Goal: Task Accomplishment & Management: Manage account settings

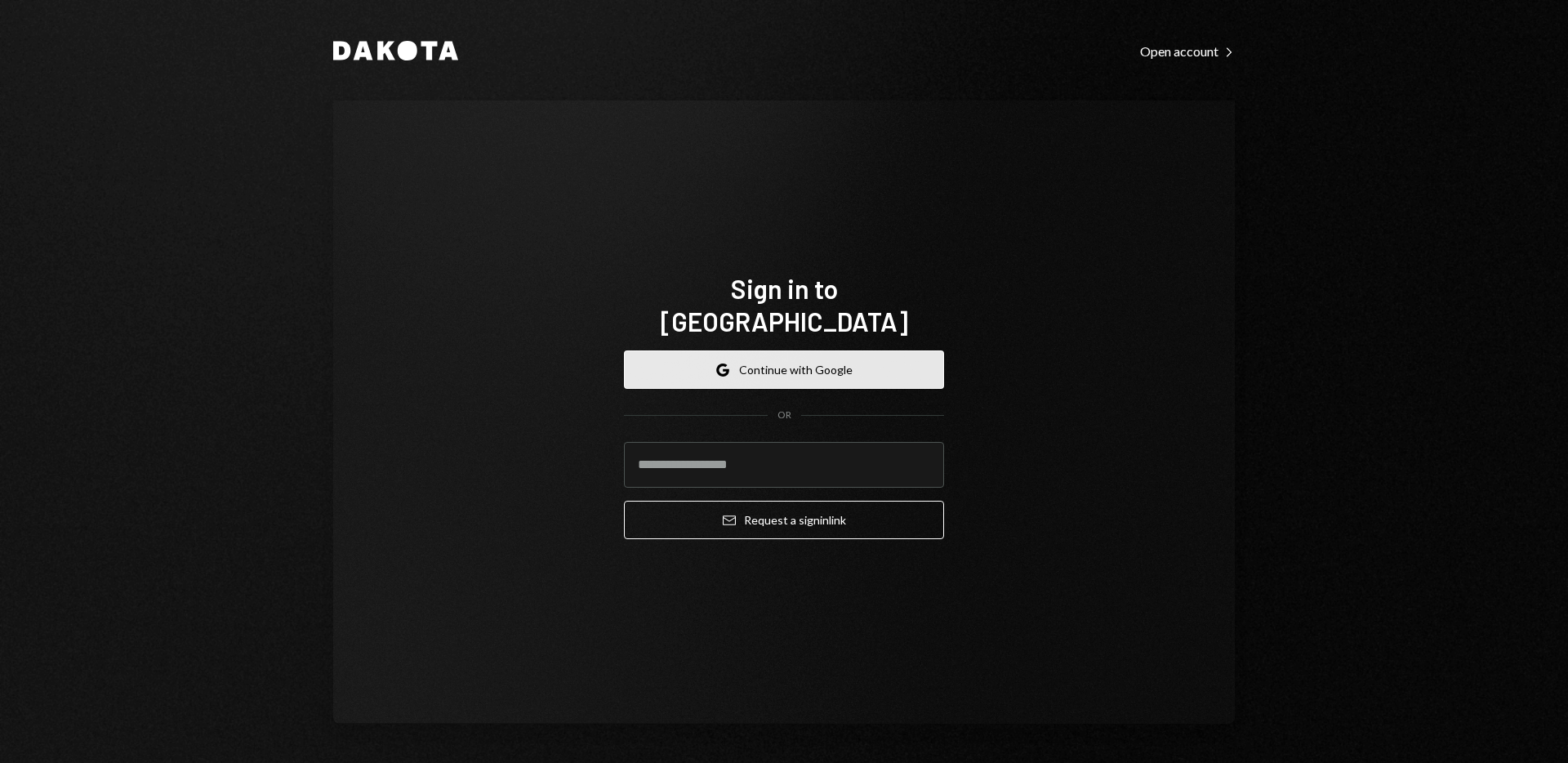
click at [843, 356] on button "Google Continue with Google" at bounding box center [784, 370] width 320 height 38
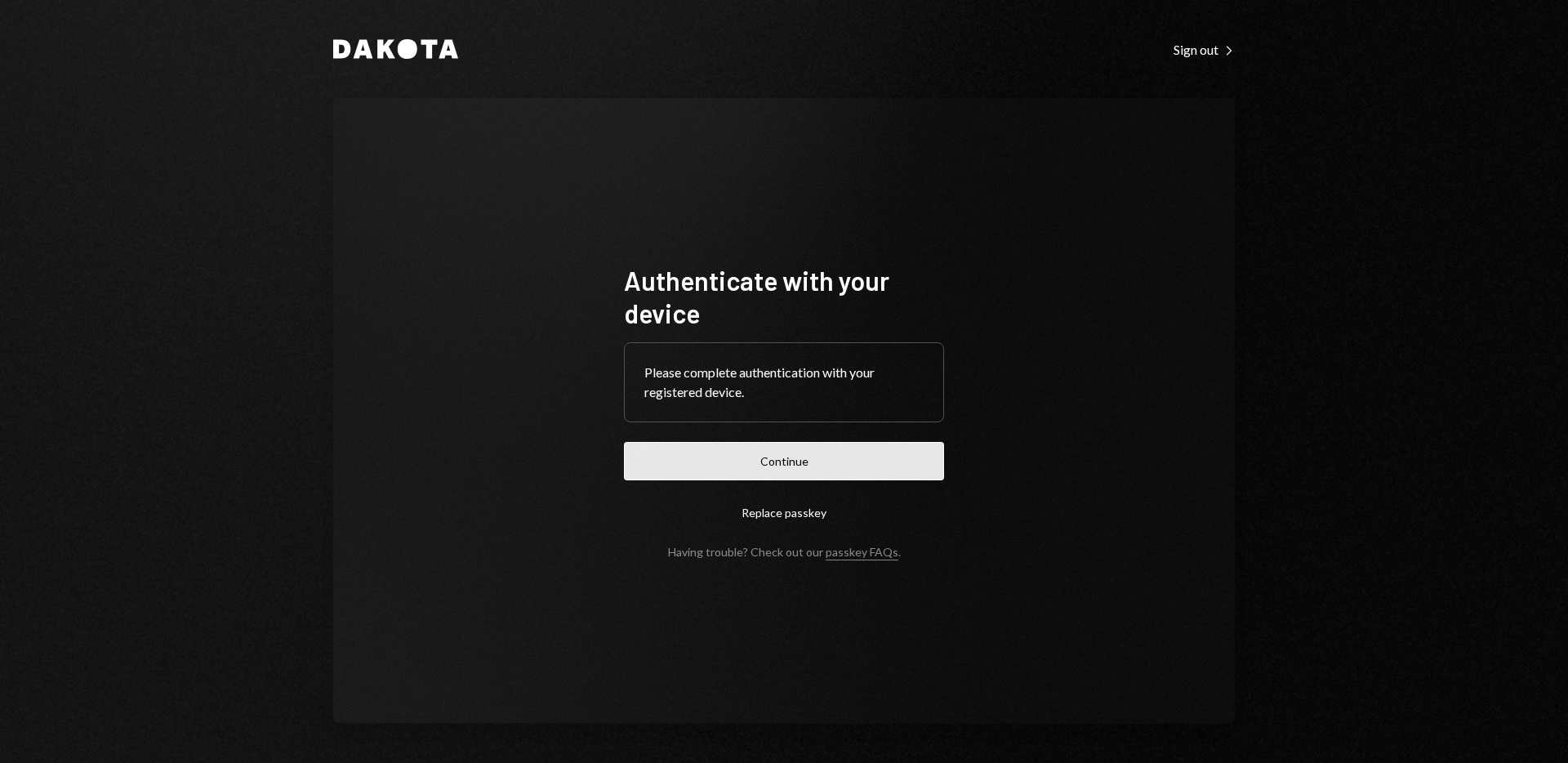
click at [789, 456] on button "Continue" at bounding box center [784, 461] width 320 height 38
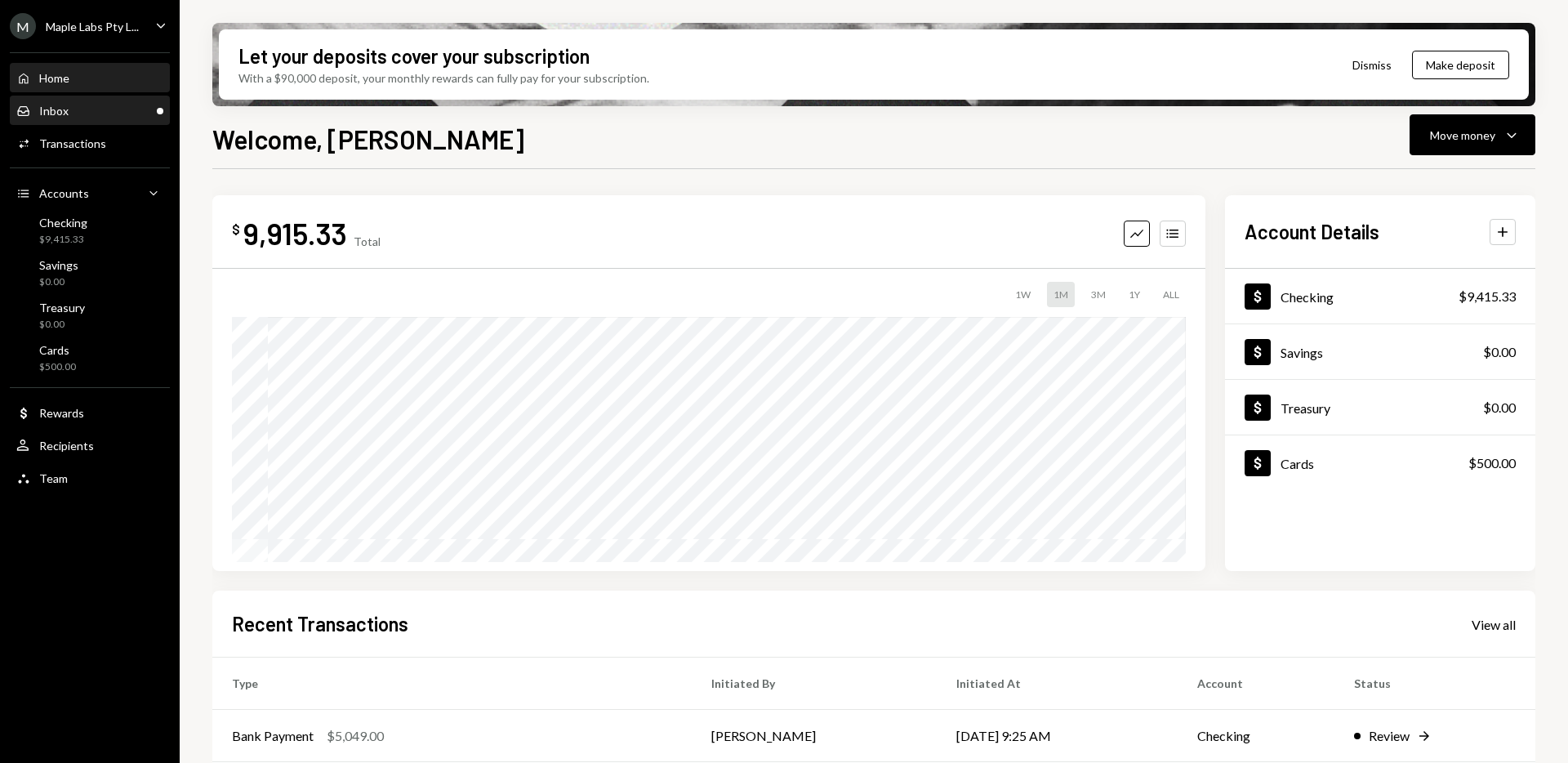
click at [120, 104] on div "Inbox Inbox" at bounding box center [89, 111] width 147 height 15
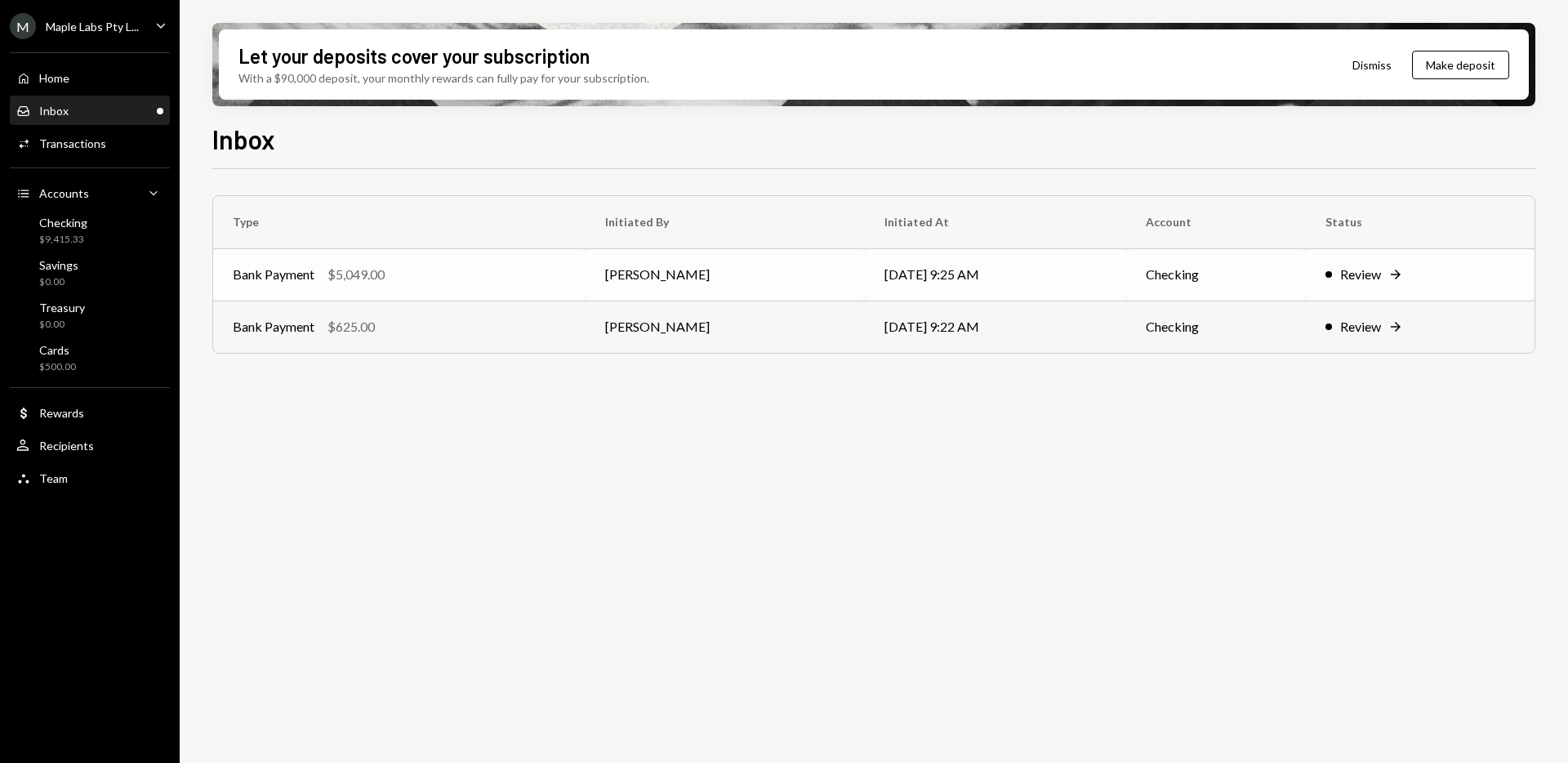
click at [418, 278] on div "Bank Payment $5,049.00" at bounding box center [399, 275] width 333 height 20
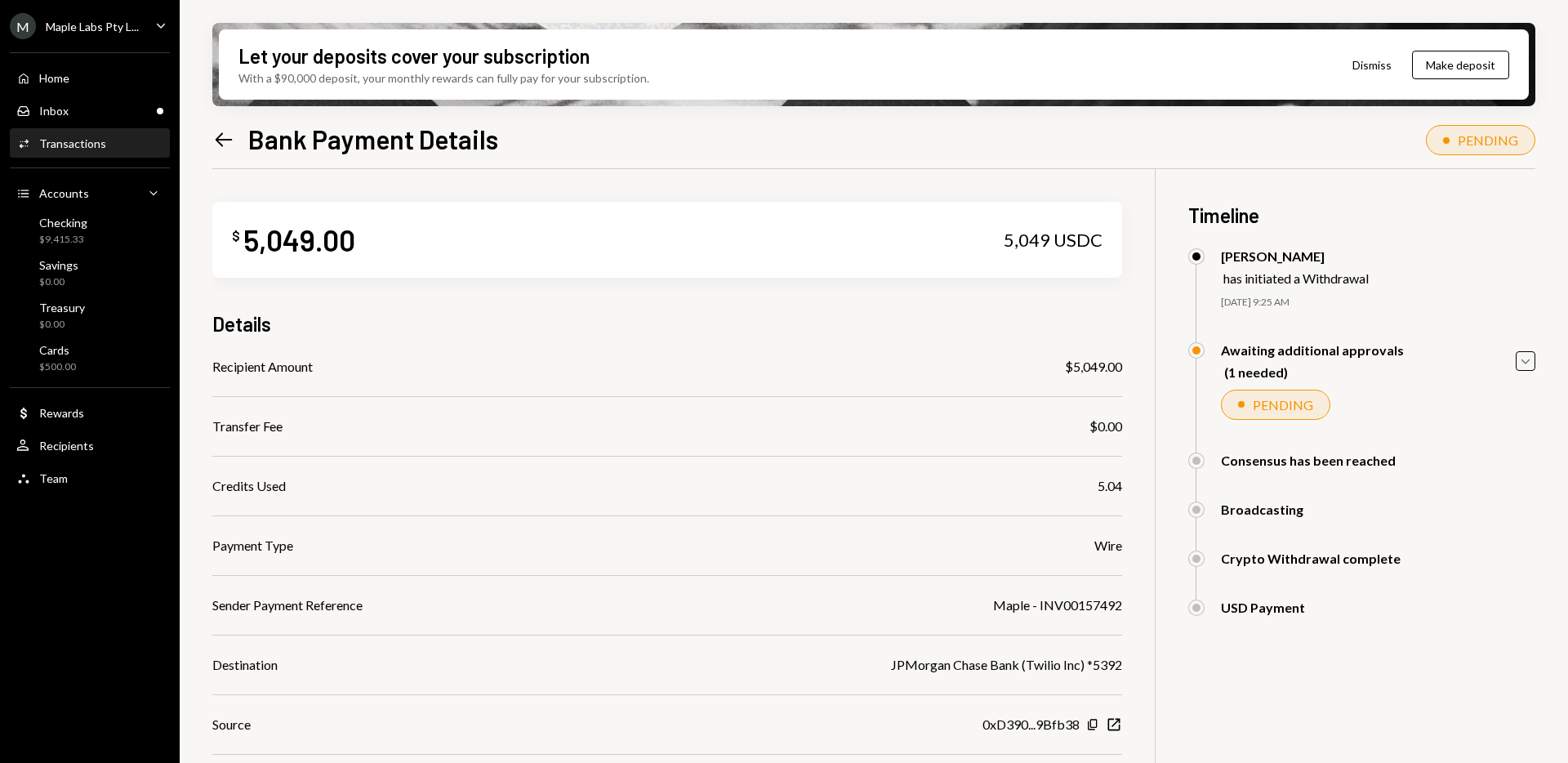
scroll to position [136, 0]
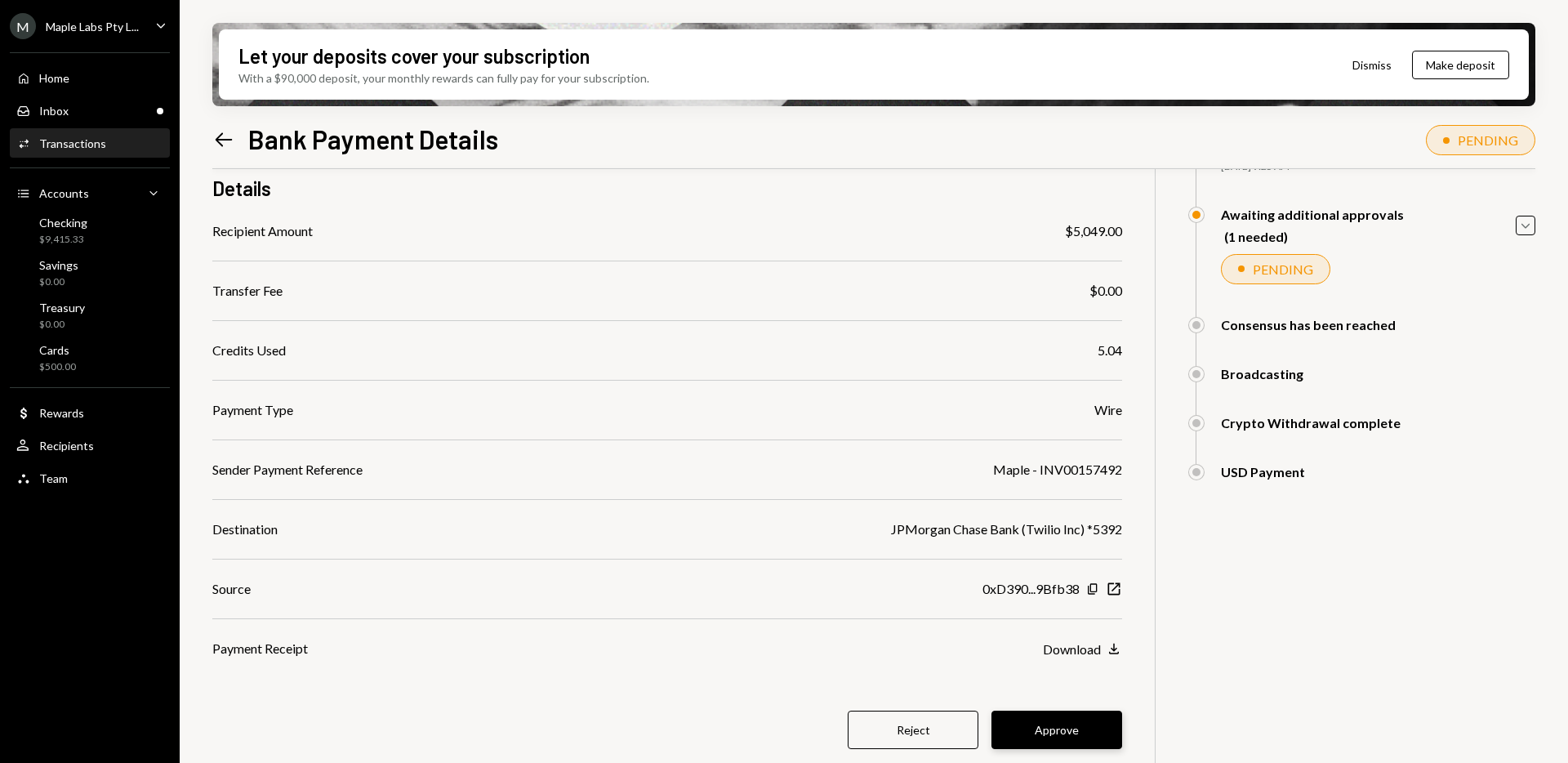
click at [1032, 727] on button "Approve" at bounding box center [1056, 730] width 131 height 38
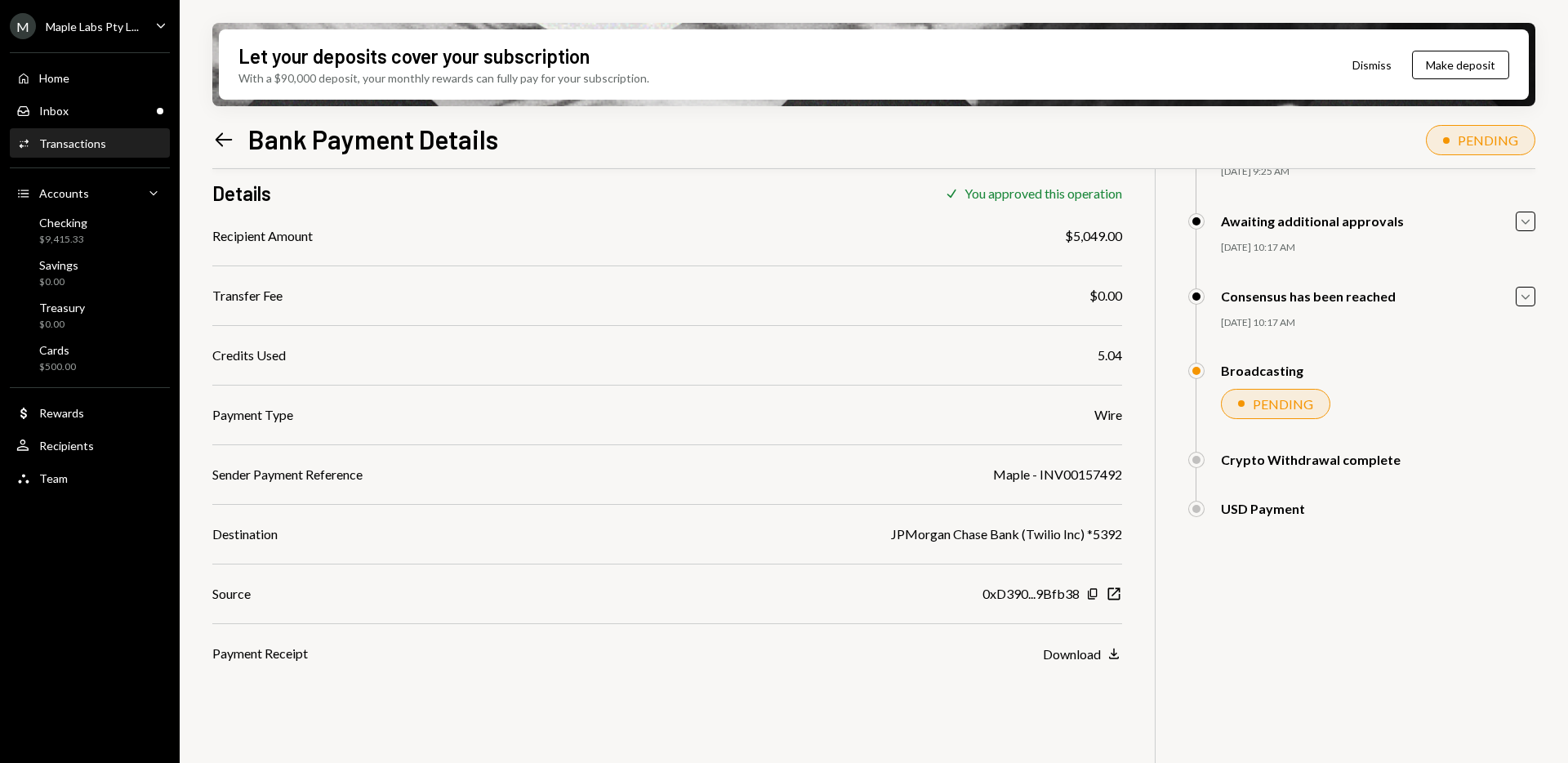
scroll to position [131, 0]
click at [111, 119] on div "Inbox Inbox" at bounding box center [89, 111] width 147 height 28
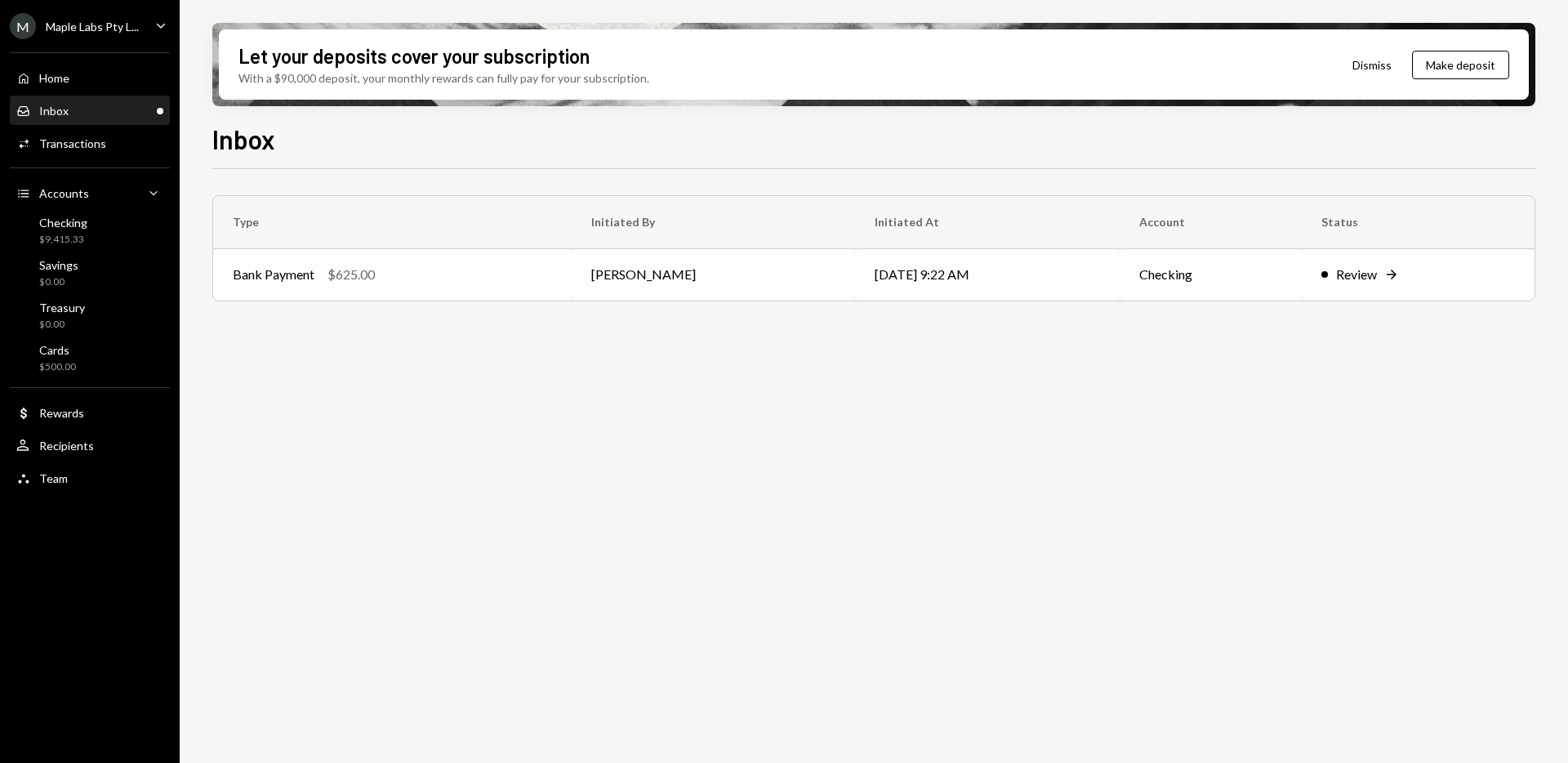
click at [478, 283] on div "Bank Payment $625.00" at bounding box center [393, 275] width 320 height 20
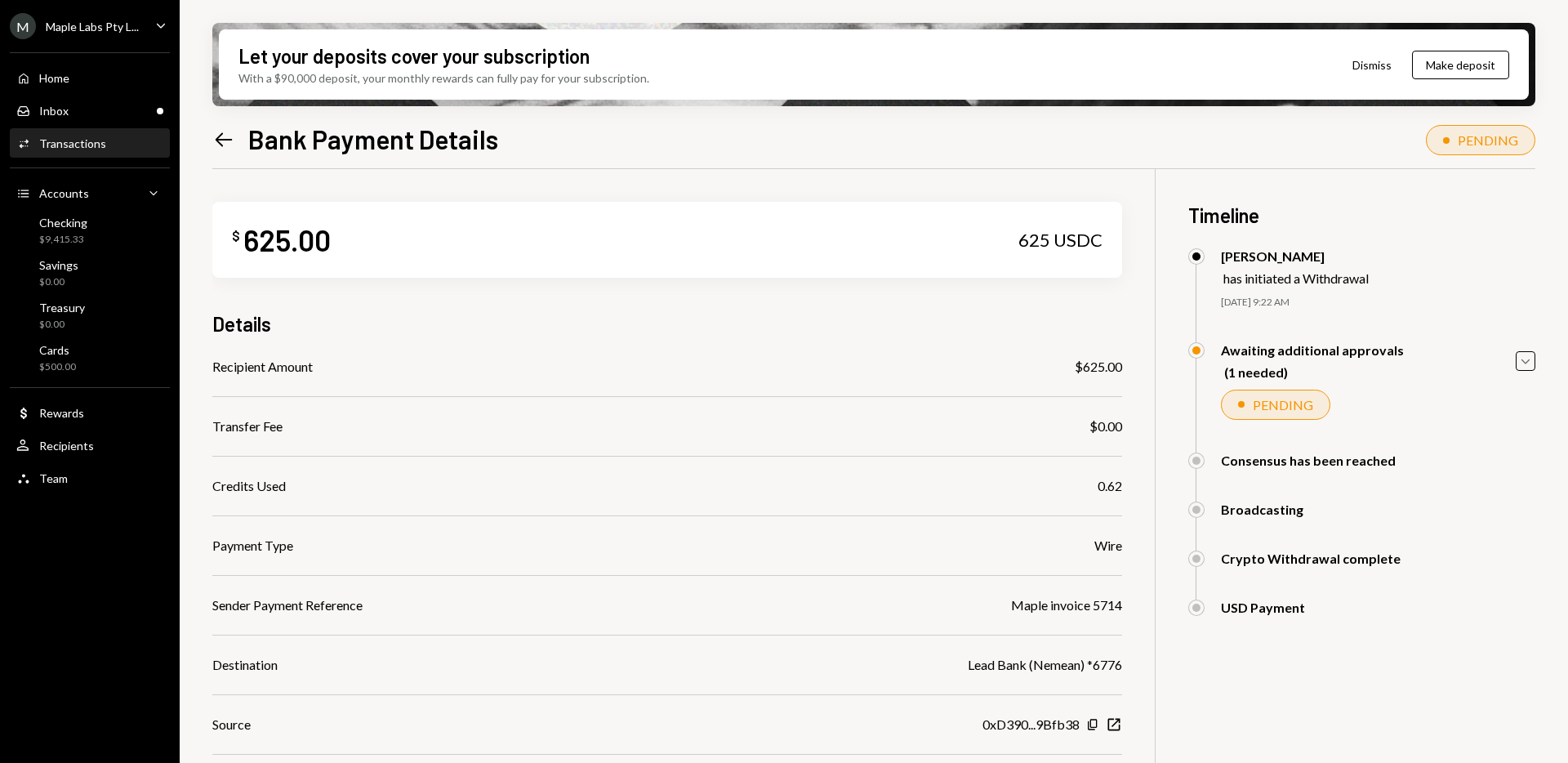
scroll to position [136, 0]
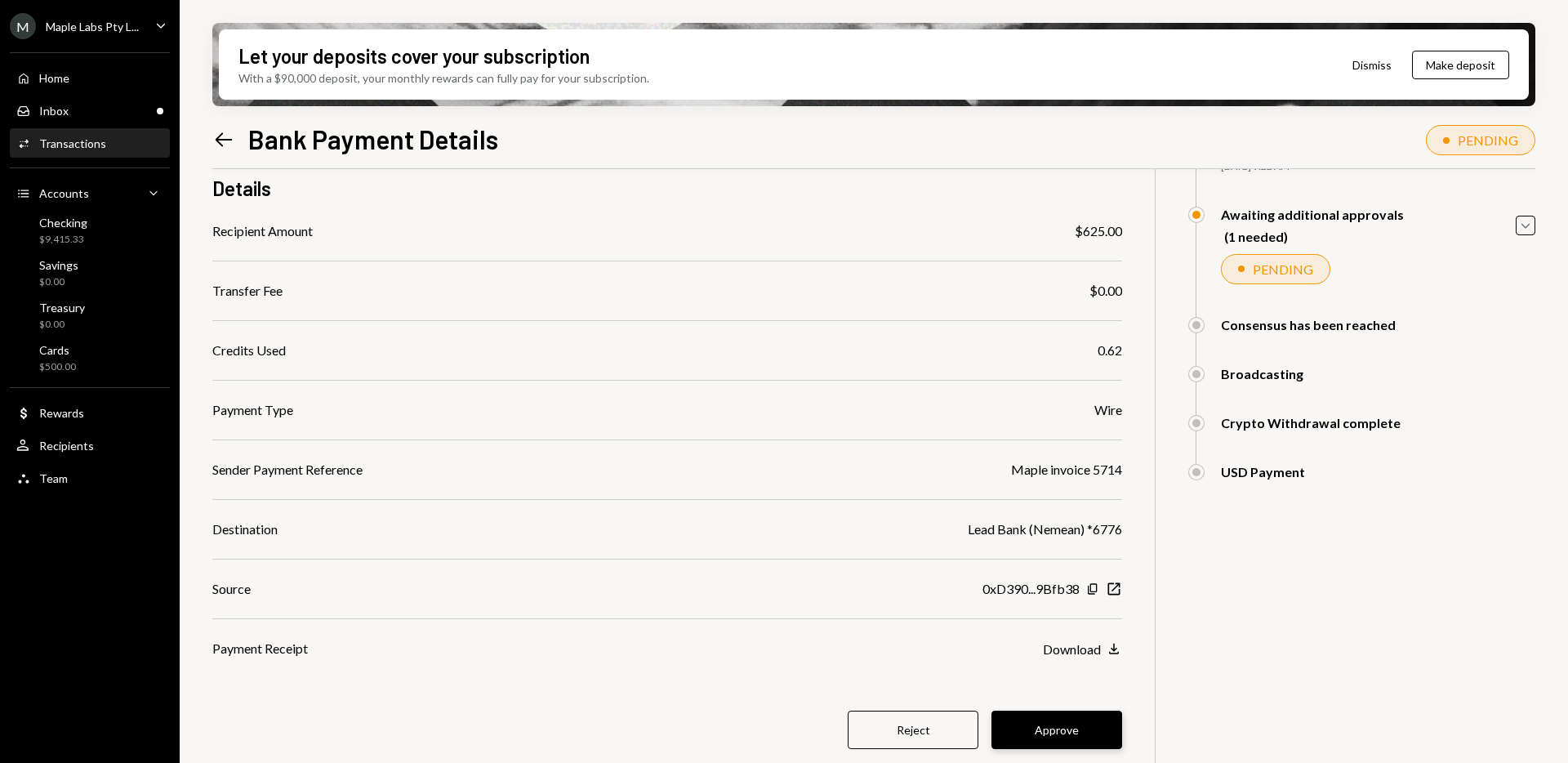
click at [1037, 730] on button "Approve" at bounding box center [1056, 730] width 131 height 38
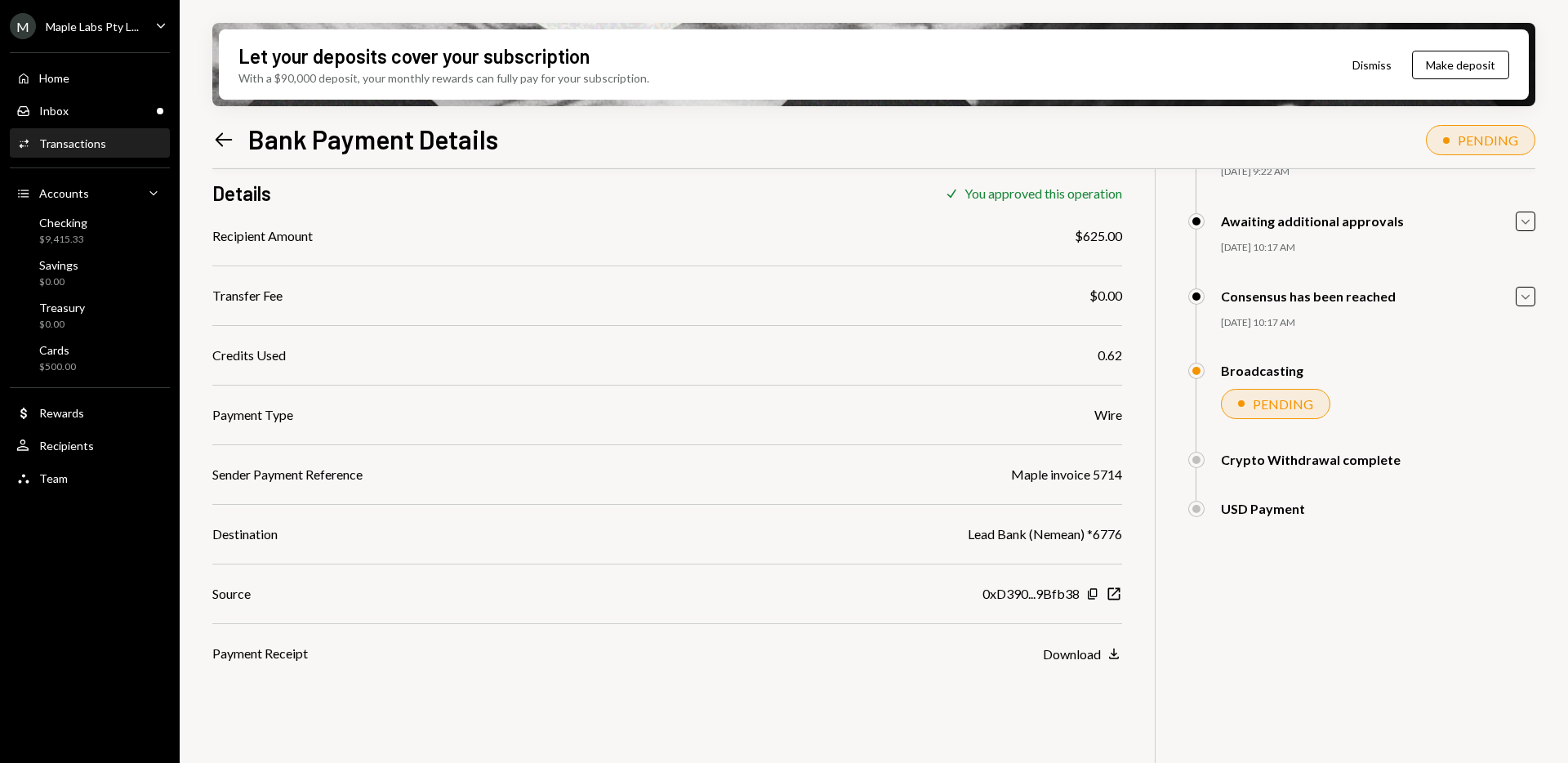
scroll to position [0, 0]
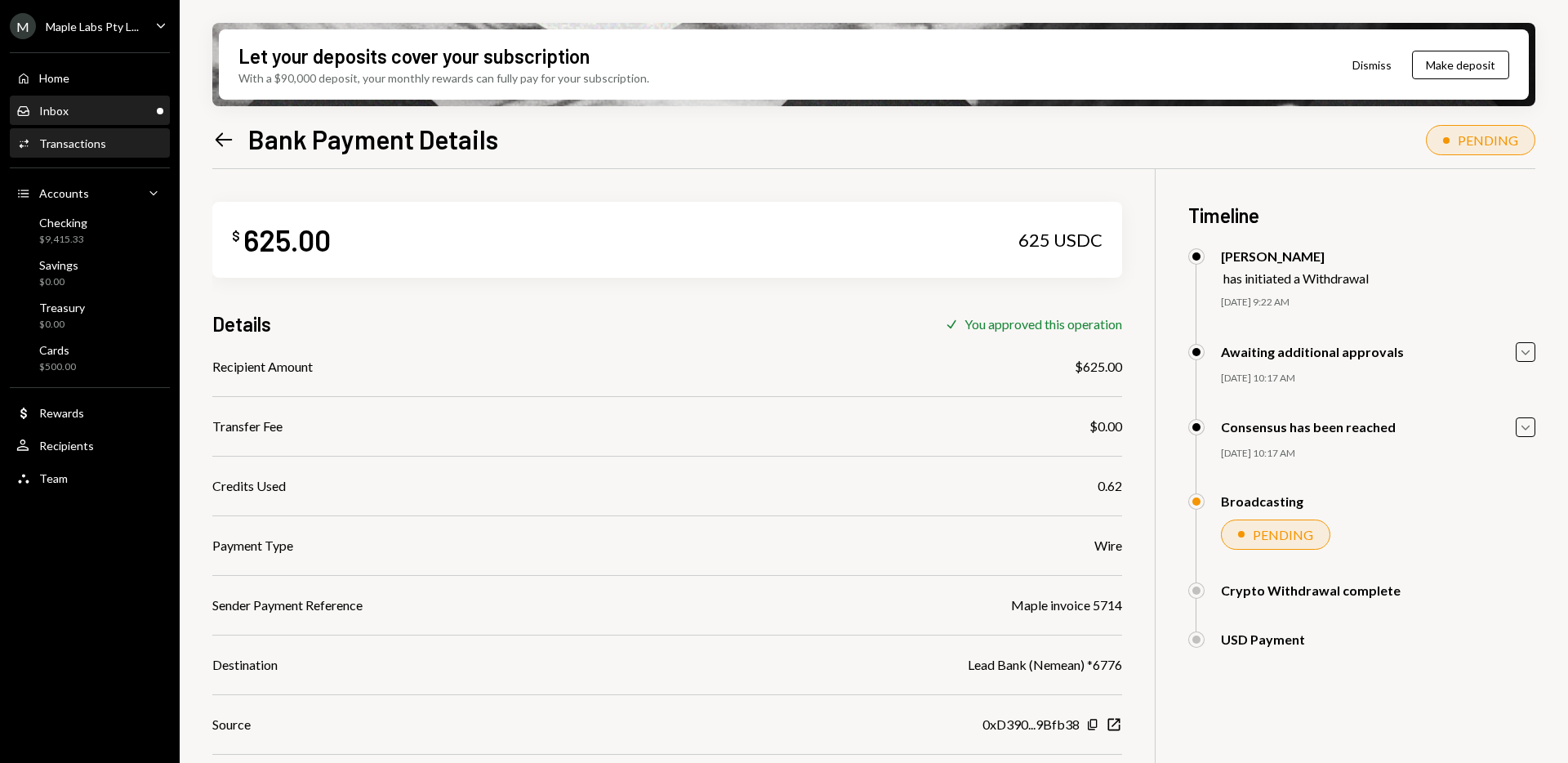
click at [70, 114] on div "Inbox Inbox" at bounding box center [89, 111] width 147 height 15
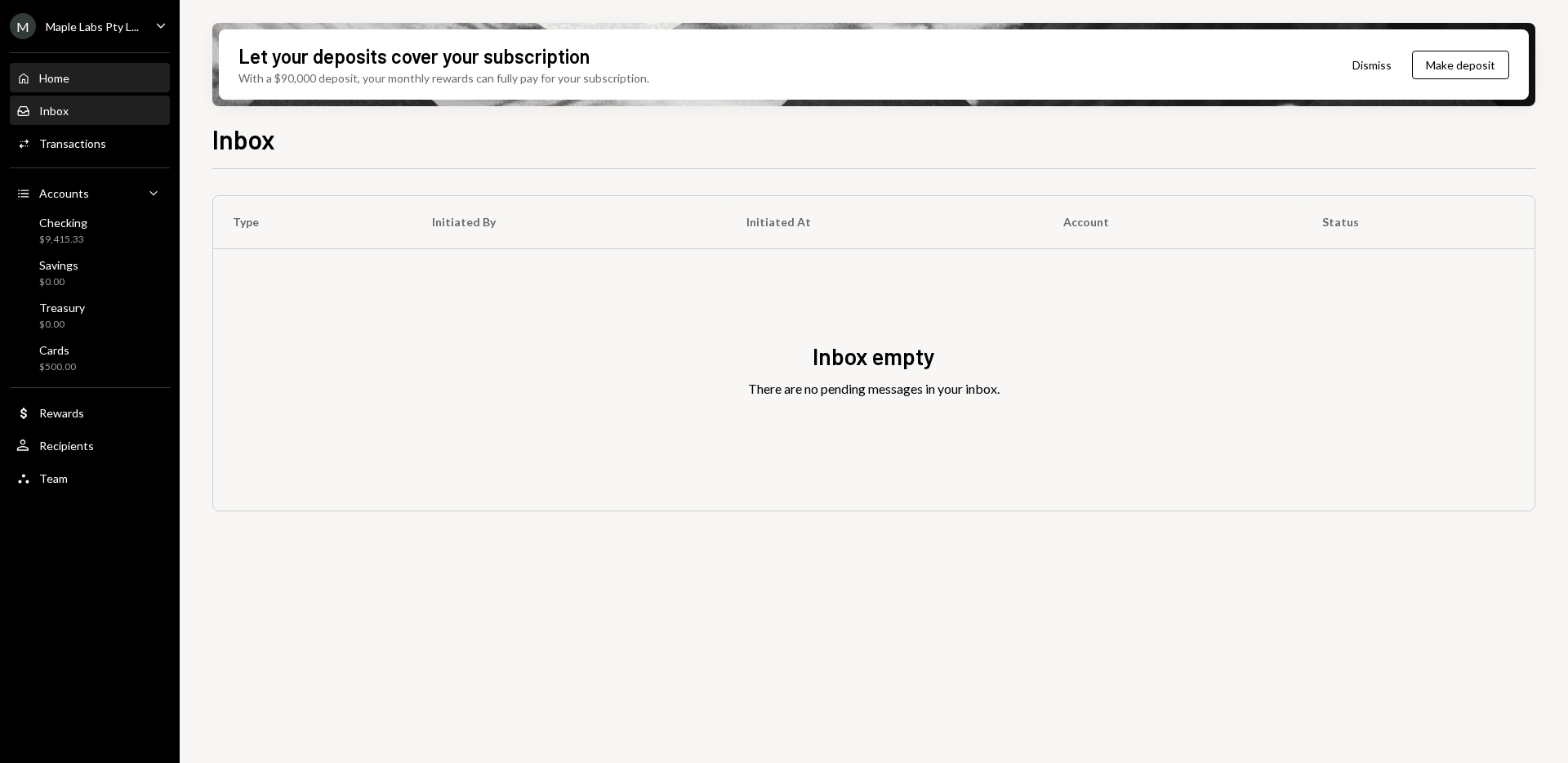
click at [70, 76] on div "Home Home" at bounding box center [89, 78] width 147 height 15
